Goal: Information Seeking & Learning: Learn about a topic

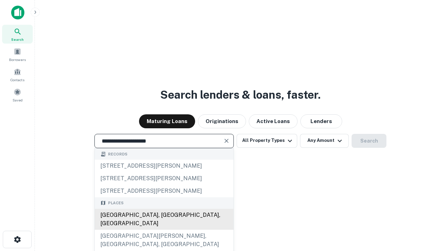
click at [164, 229] on div "[GEOGRAPHIC_DATA], [GEOGRAPHIC_DATA], [GEOGRAPHIC_DATA]" at bounding box center [164, 219] width 139 height 21
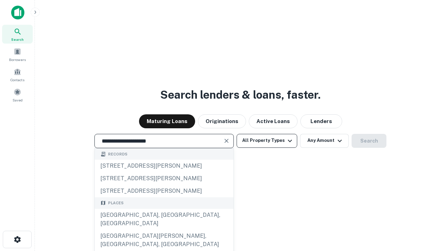
type input "**********"
click at [267, 140] on button "All Property Types" at bounding box center [266, 141] width 61 height 14
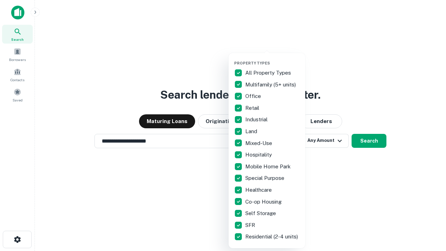
click at [272, 59] on button "button" at bounding box center [272, 59] width 77 height 0
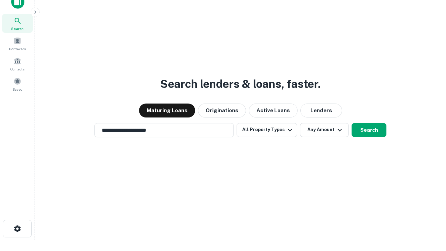
scroll to position [4, 84]
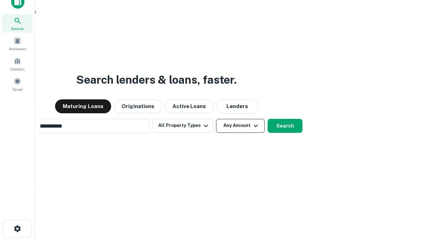
click at [216, 119] on button "Any Amount" at bounding box center [240, 126] width 49 height 14
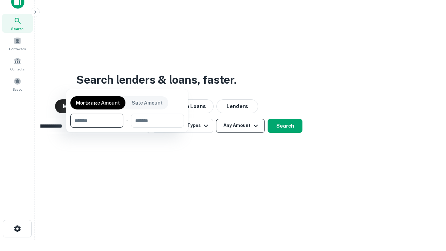
scroll to position [11, 0]
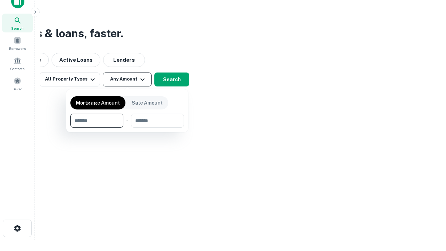
type input "*******"
click at [127, 127] on button "button" at bounding box center [127, 127] width 114 height 0
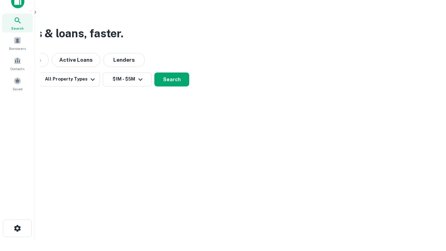
scroll to position [11, 0]
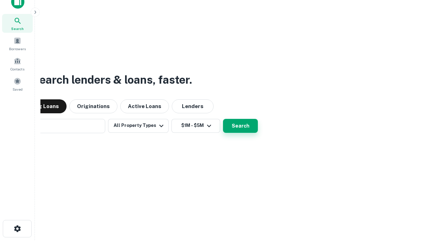
click at [223, 119] on button "Search" at bounding box center [240, 126] width 35 height 14
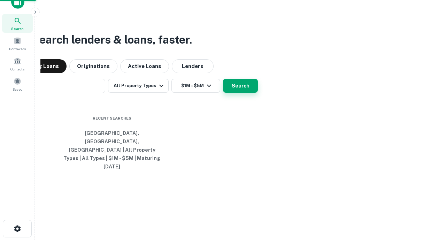
scroll to position [11, 0]
